Goal: Find specific page/section: Find specific page/section

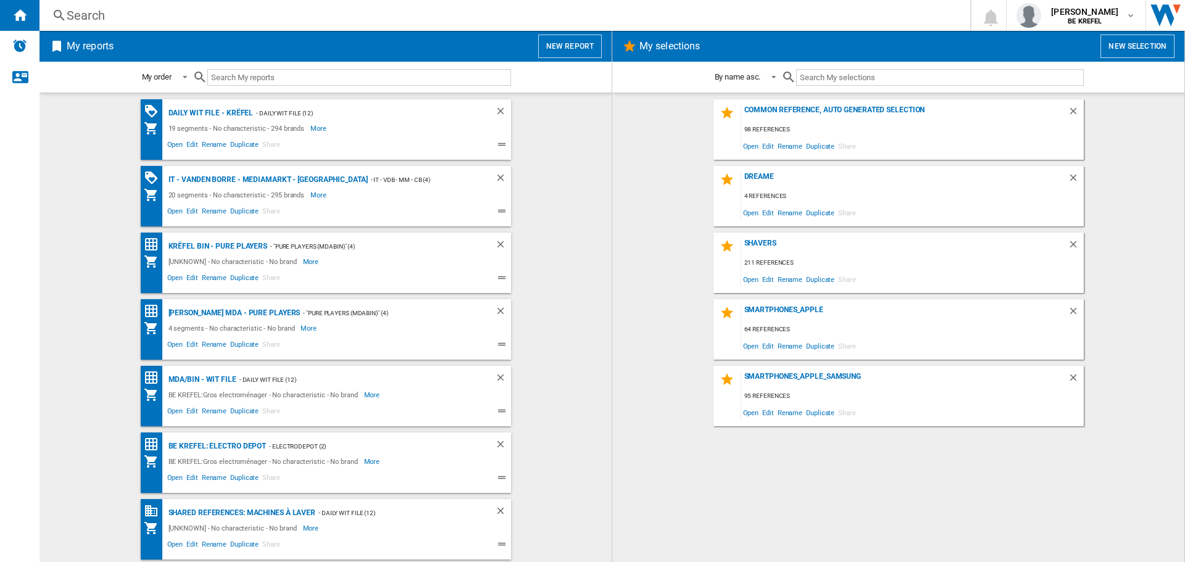
click at [108, 16] on div "Search" at bounding box center [502, 15] width 871 height 17
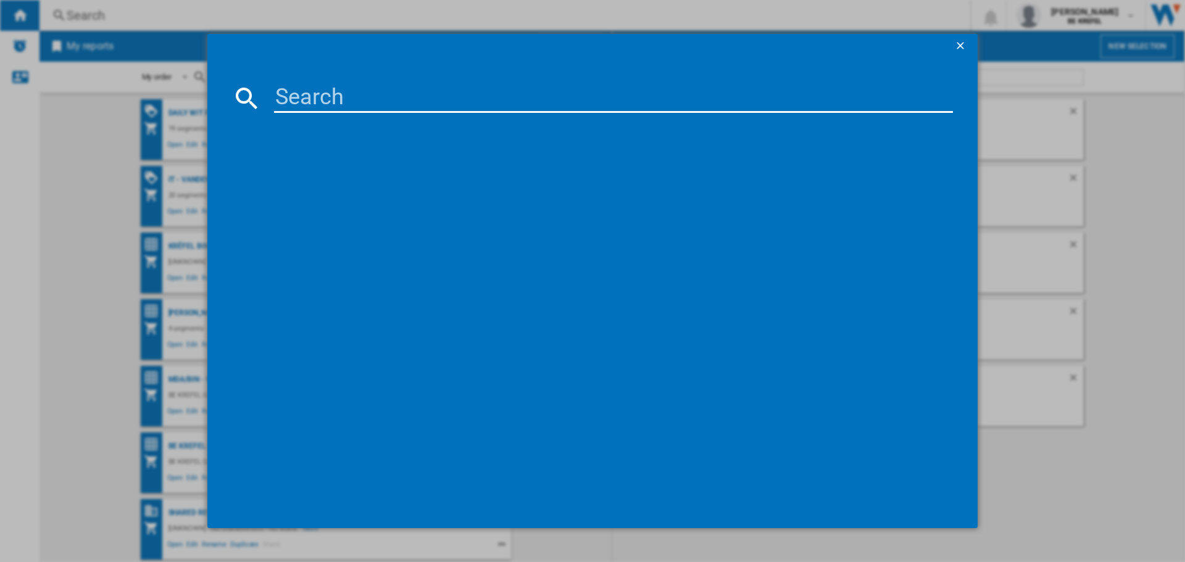
click at [408, 80] on md-dialog-content at bounding box center [592, 294] width 770 height 470
click at [396, 96] on input at bounding box center [613, 98] width 679 height 30
type input "msi"
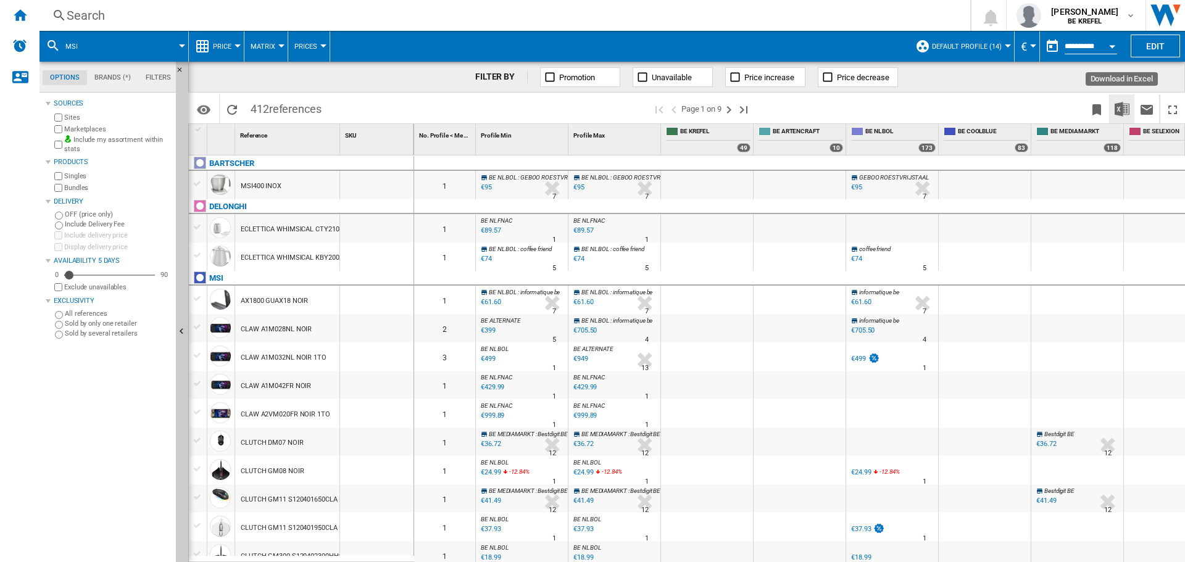
click at [1122, 106] on img "Download in Excel" at bounding box center [1121, 109] width 15 height 15
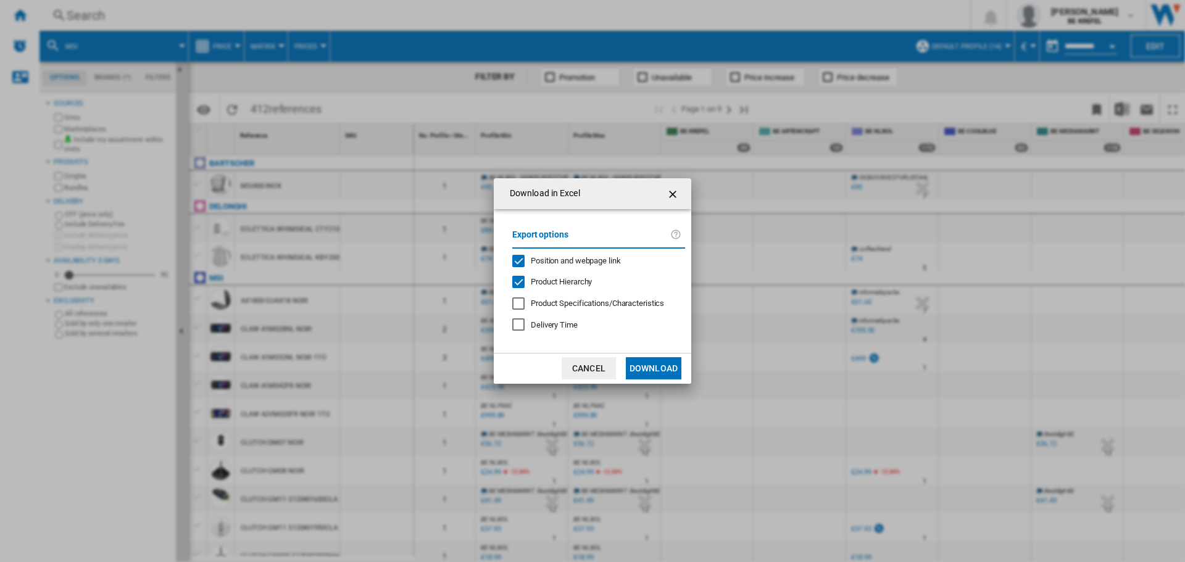
click at [643, 368] on button "Download" at bounding box center [654, 368] width 56 height 22
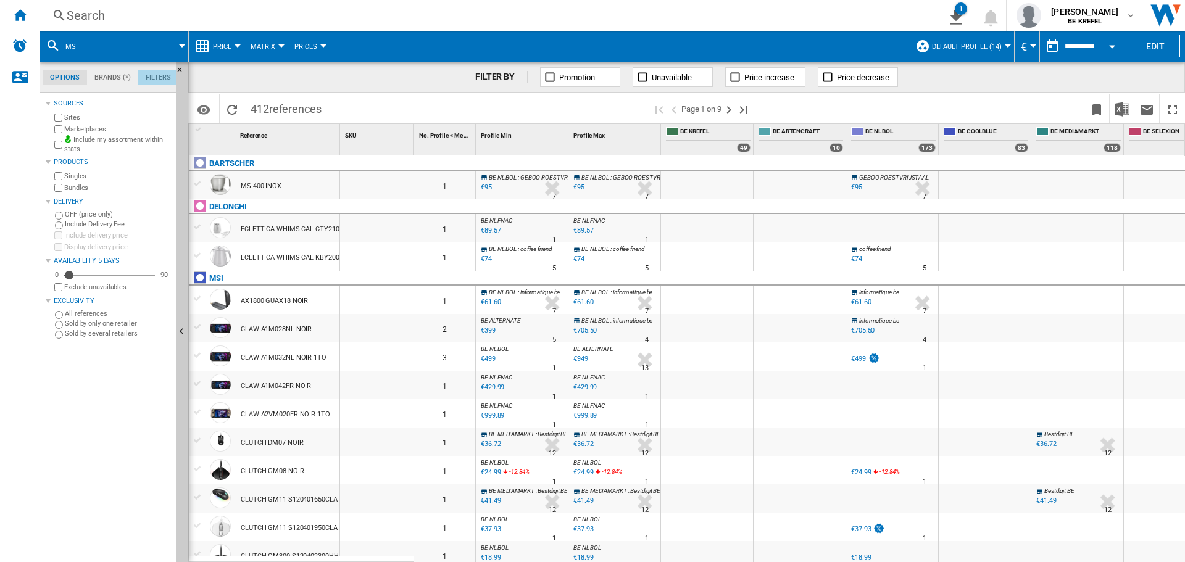
click at [154, 73] on md-tab-item "Filters" at bounding box center [158, 77] width 40 height 15
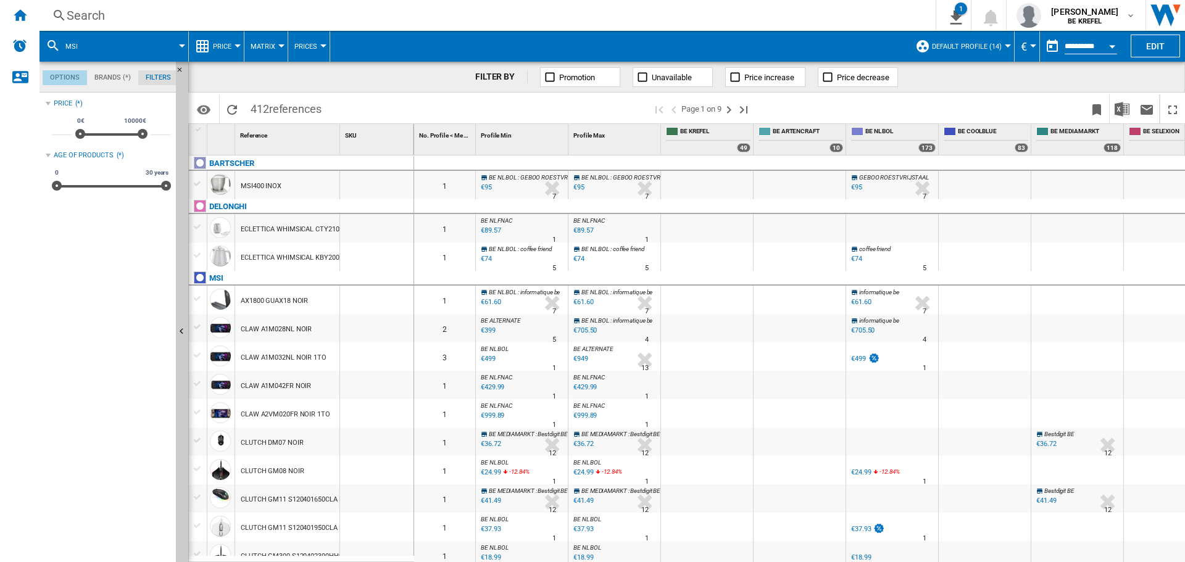
click at [61, 78] on md-tab-item "Options" at bounding box center [65, 77] width 44 height 15
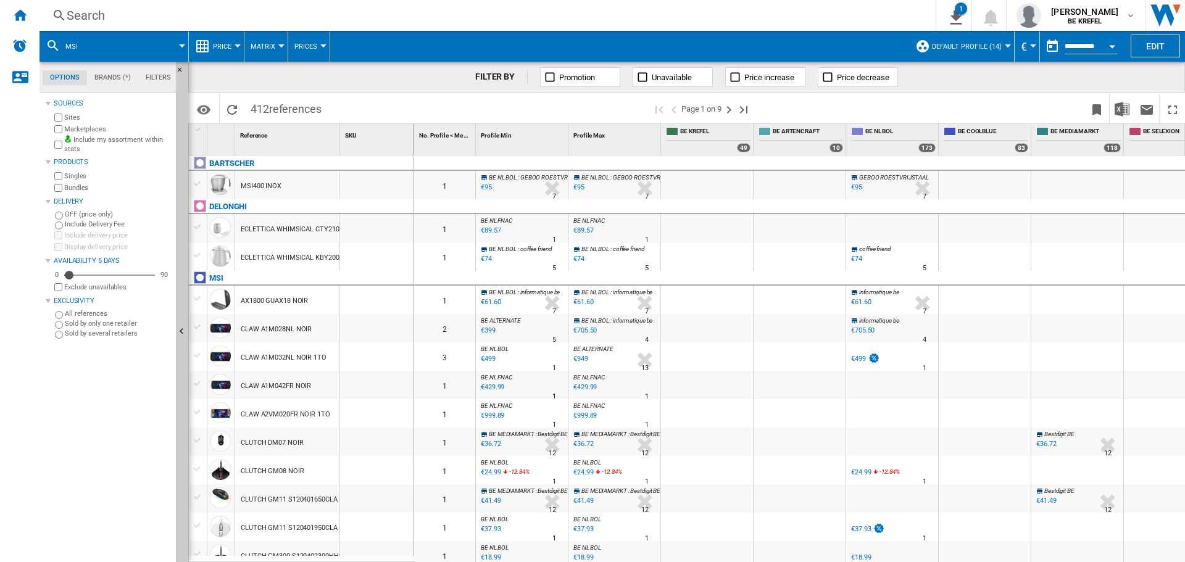
click at [92, 15] on div "Search" at bounding box center [485, 15] width 837 height 17
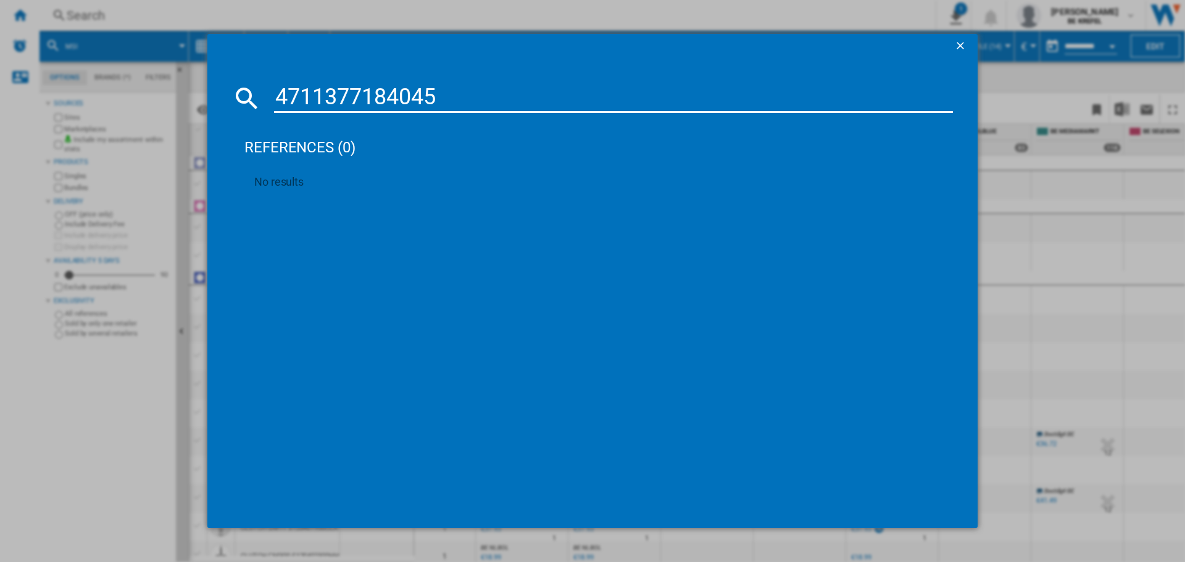
drag, startPoint x: 435, startPoint y: 86, endPoint x: 281, endPoint y: 105, distance: 154.8
click at [280, 105] on md-dialog-content "4711377184045 references (0) No results" at bounding box center [592, 294] width 770 height 470
drag, startPoint x: 445, startPoint y: 94, endPoint x: 235, endPoint y: 107, distance: 210.2
click at [236, 107] on div "4711377184045" at bounding box center [592, 98] width 721 height 30
paste input "65051"
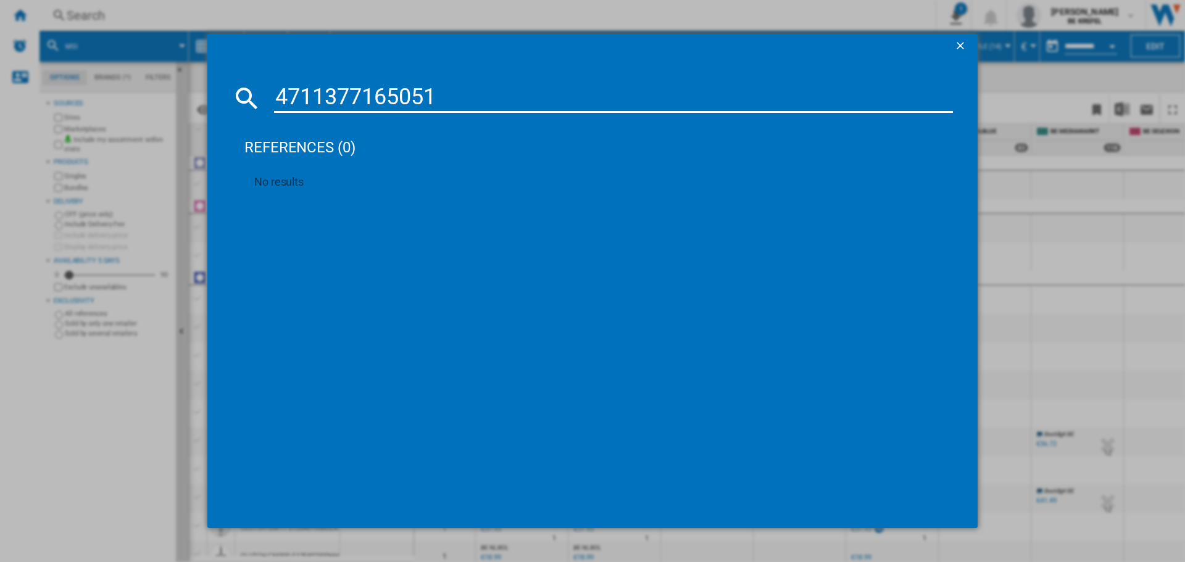
type input "4711377165051"
click at [959, 42] on ng-md-icon "getI18NText('BUTTONS.CLOSE_DIALOG')" at bounding box center [961, 46] width 15 height 15
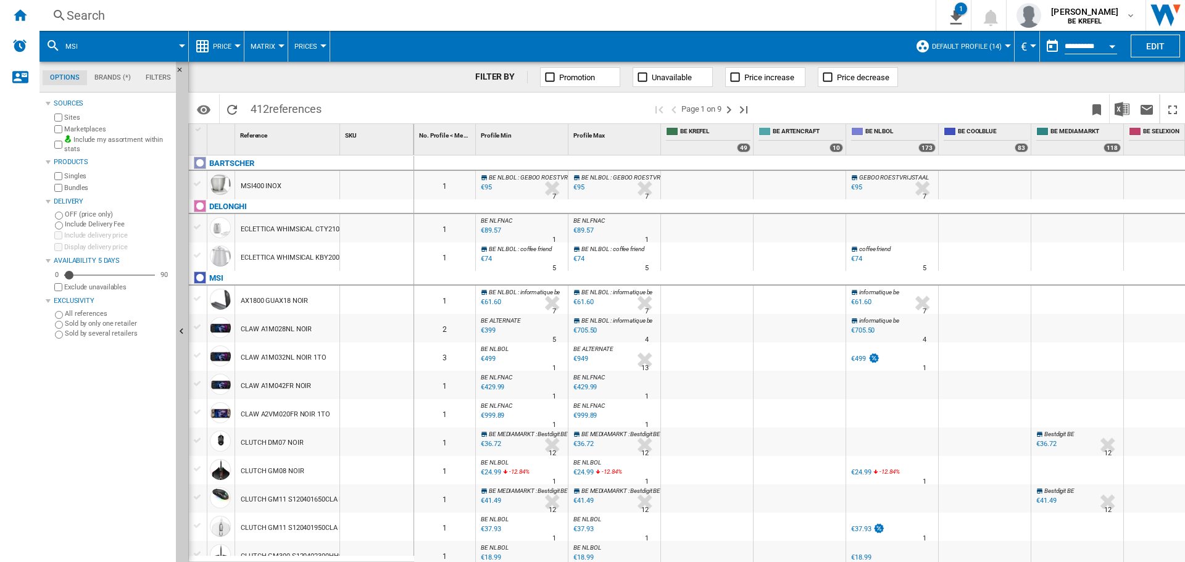
click at [91, 18] on div "Search" at bounding box center [485, 15] width 837 height 17
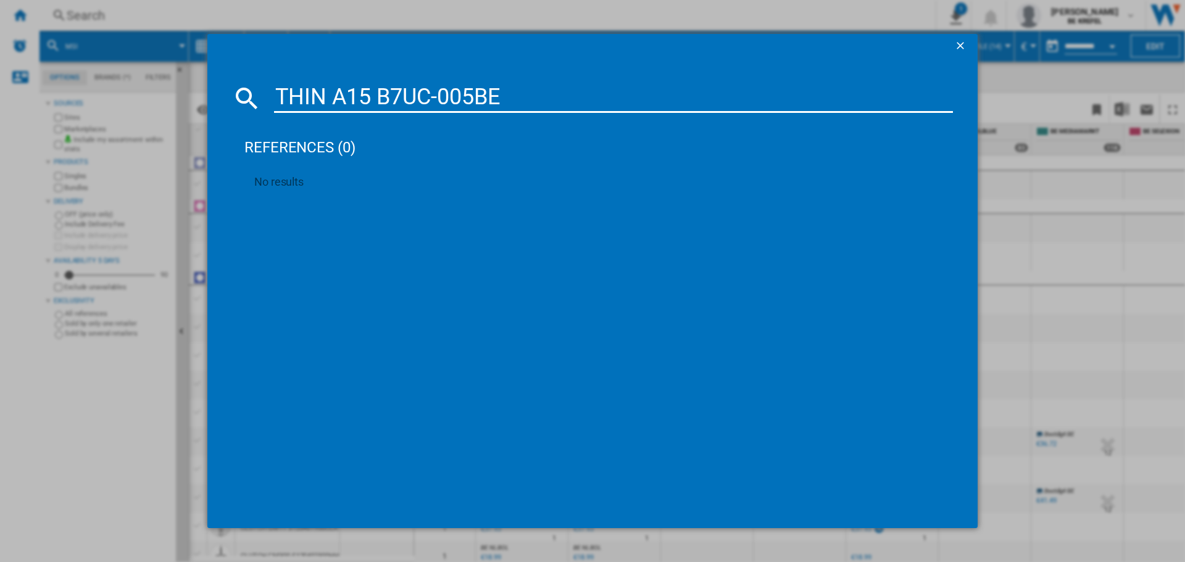
click at [376, 91] on input "THIN A15 B7UC-005BE" at bounding box center [613, 98] width 679 height 30
drag, startPoint x: 333, startPoint y: 97, endPoint x: 246, endPoint y: 96, distance: 87.0
click at [251, 98] on div "THIN A15 B7UC-005BE" at bounding box center [592, 98] width 721 height 30
drag, startPoint x: 322, startPoint y: 96, endPoint x: 215, endPoint y: 104, distance: 107.1
click at [245, 107] on div "A15 B7UC-005BE" at bounding box center [592, 98] width 721 height 30
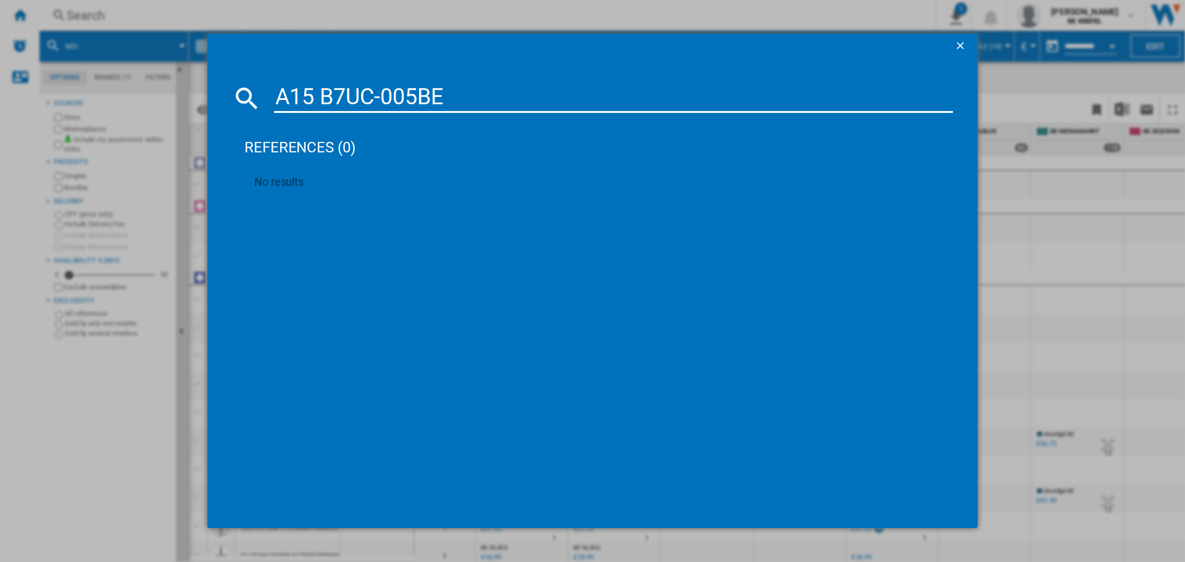
type input "B7UC-005BE"
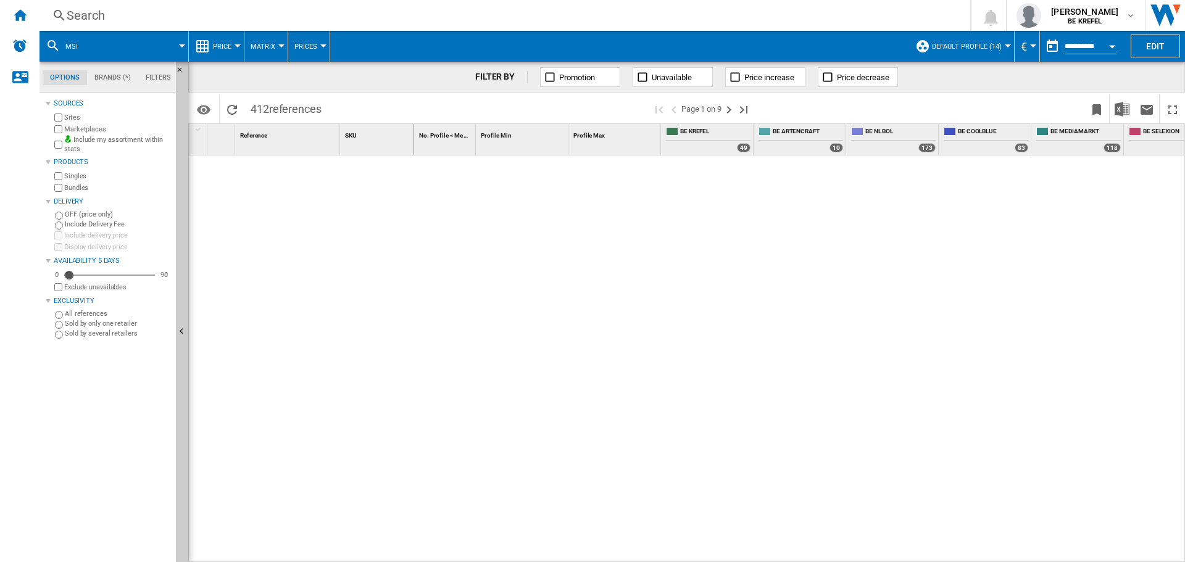
click at [85, 15] on div "Search" at bounding box center [502, 15] width 871 height 17
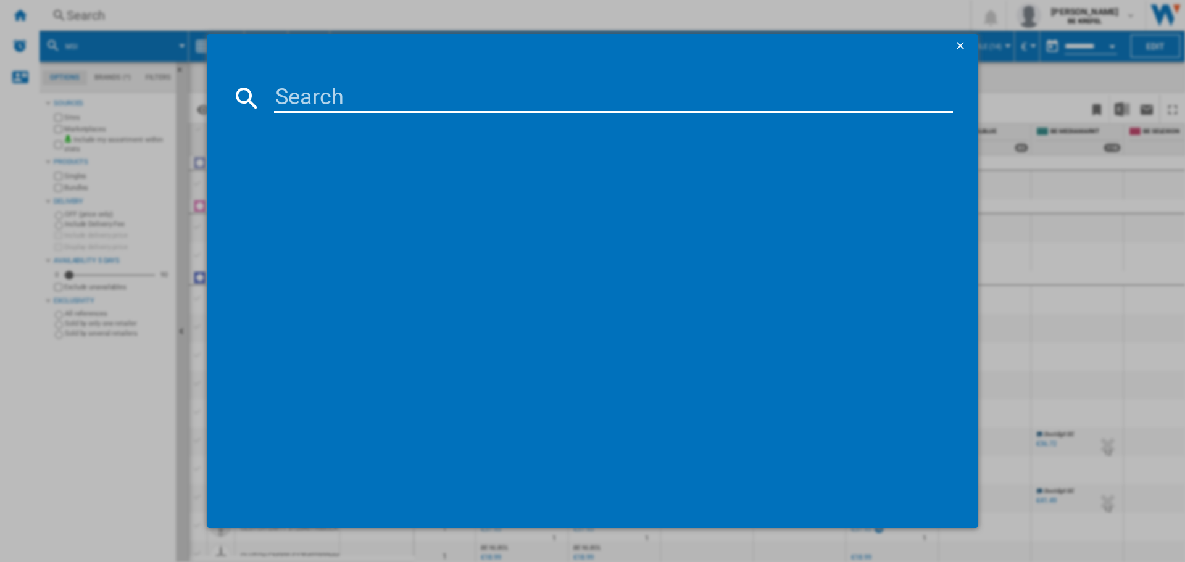
click at [325, 101] on input at bounding box center [613, 98] width 679 height 30
paste input "THIN A15 B7UC-005BE"
drag, startPoint x: 378, startPoint y: 95, endPoint x: 215, endPoint y: 114, distance: 163.3
click at [215, 114] on md-dialog-content "THIN A15 B7UC-005BE Please wait..." at bounding box center [592, 294] width 770 height 470
drag, startPoint x: 418, startPoint y: 91, endPoint x: 233, endPoint y: 88, distance: 185.8
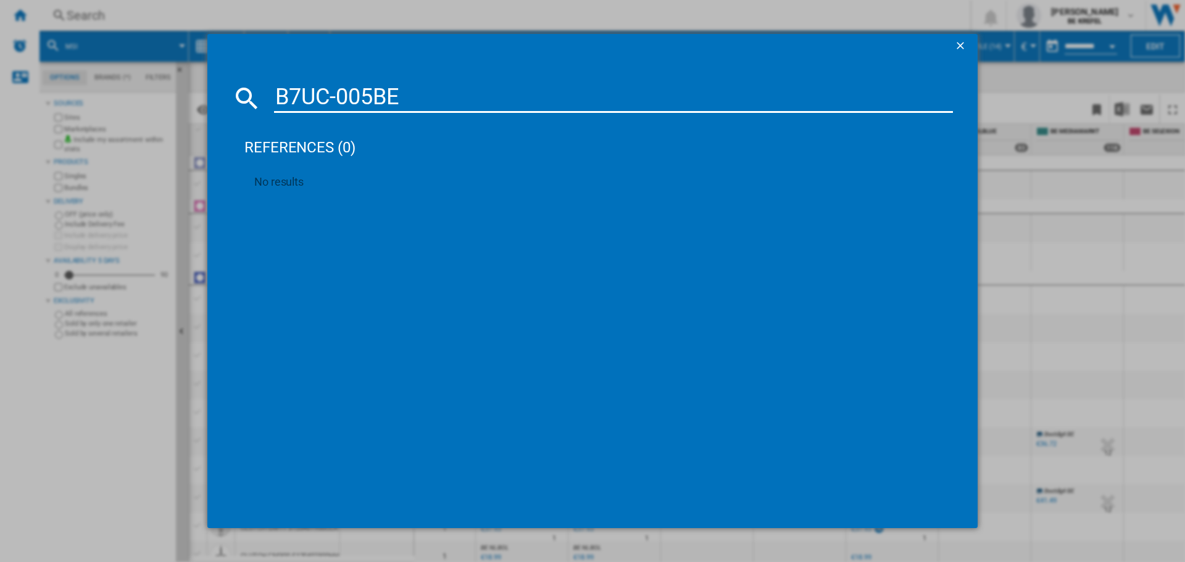
click at [233, 88] on div "B7UC-005BE" at bounding box center [592, 98] width 721 height 30
paste input "13VFK-1811"
drag, startPoint x: 421, startPoint y: 103, endPoint x: 198, endPoint y: 114, distance: 223.7
click at [198, 114] on div "B13VFK-1811BE references (0) No results" at bounding box center [592, 281] width 1185 height 562
paste input "41010574"
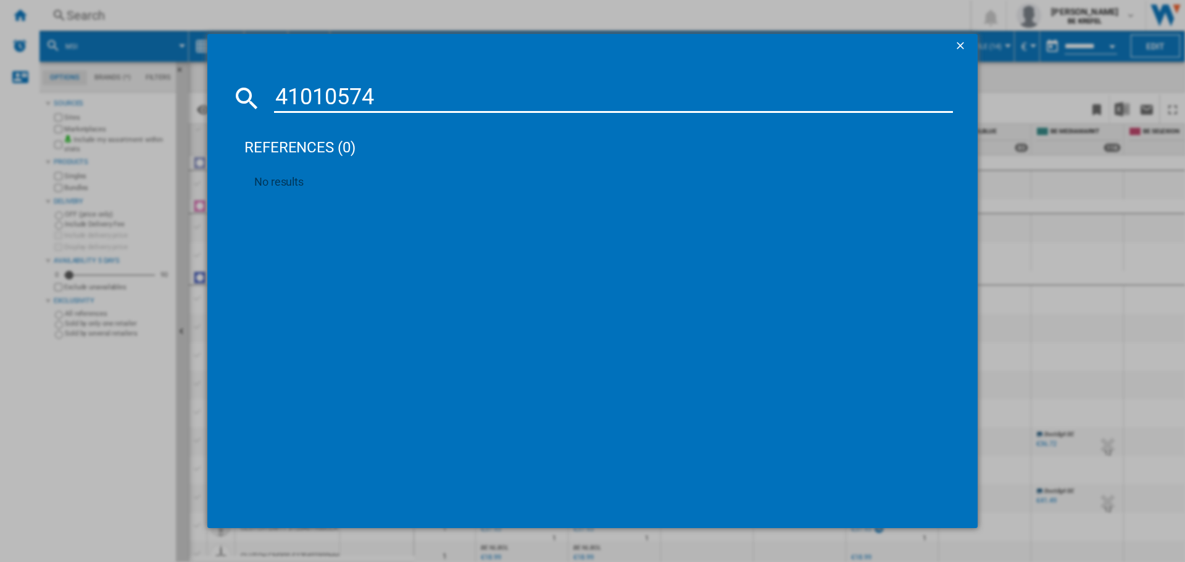
type input "41010574"
click at [958, 41] on ng-md-icon "getI18NText('BUTTONS.CLOSE_DIALOG')" at bounding box center [961, 46] width 15 height 15
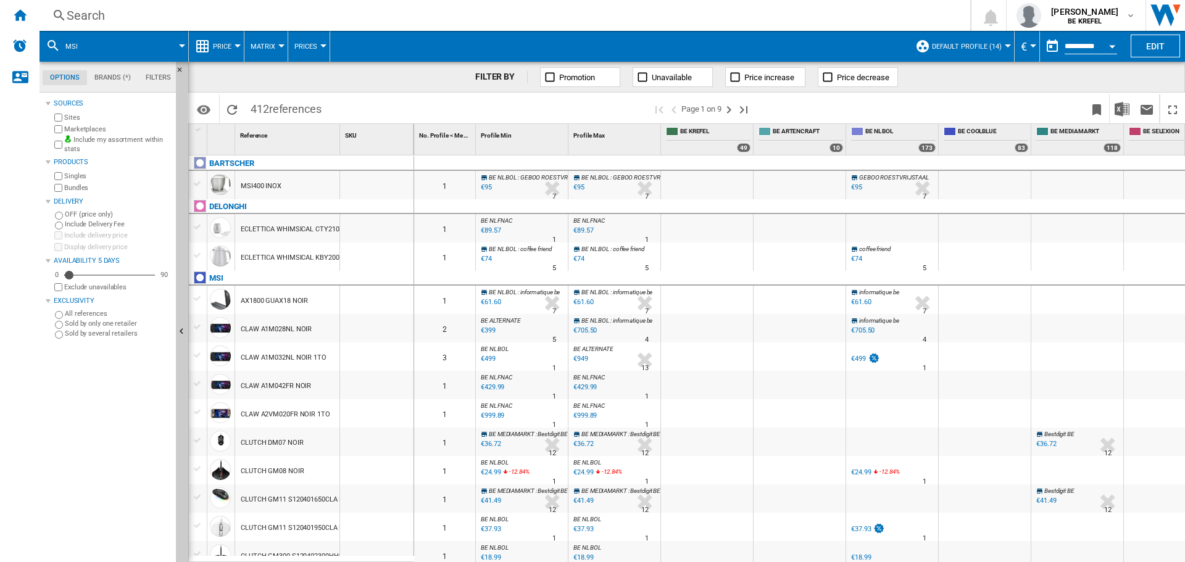
click at [79, 22] on div "Search" at bounding box center [502, 15] width 871 height 17
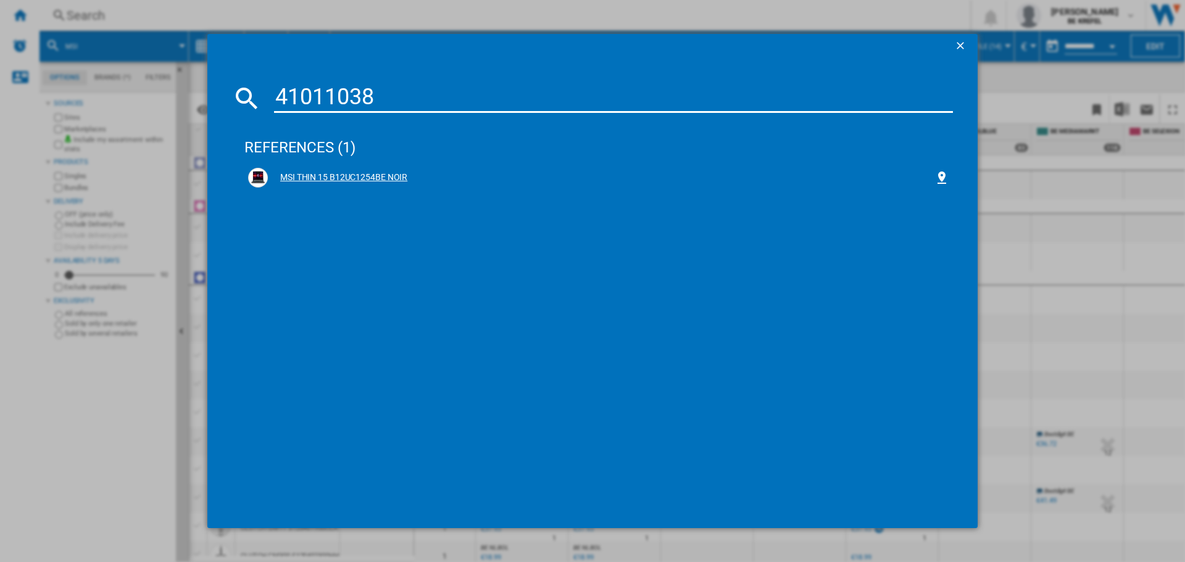
type input "41011038"
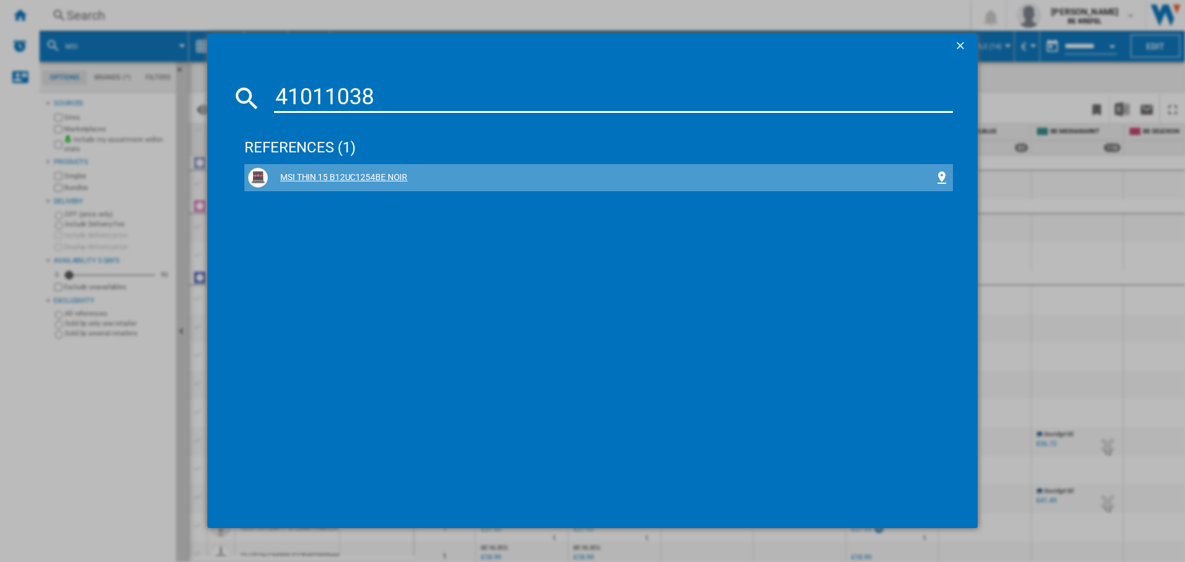
click at [356, 174] on div "MSI THIN 15 B12UC1254BE NOIR" at bounding box center [601, 178] width 666 height 12
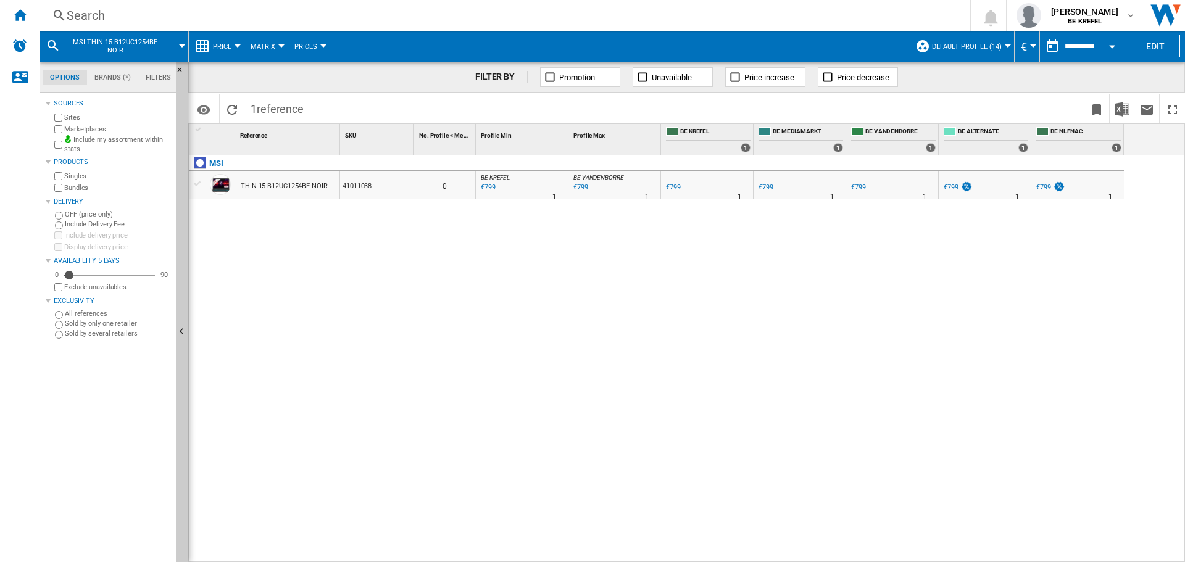
click at [955, 188] on div "€799" at bounding box center [951, 187] width 15 height 8
